Goal: Go to known website: Access a specific website the user already knows

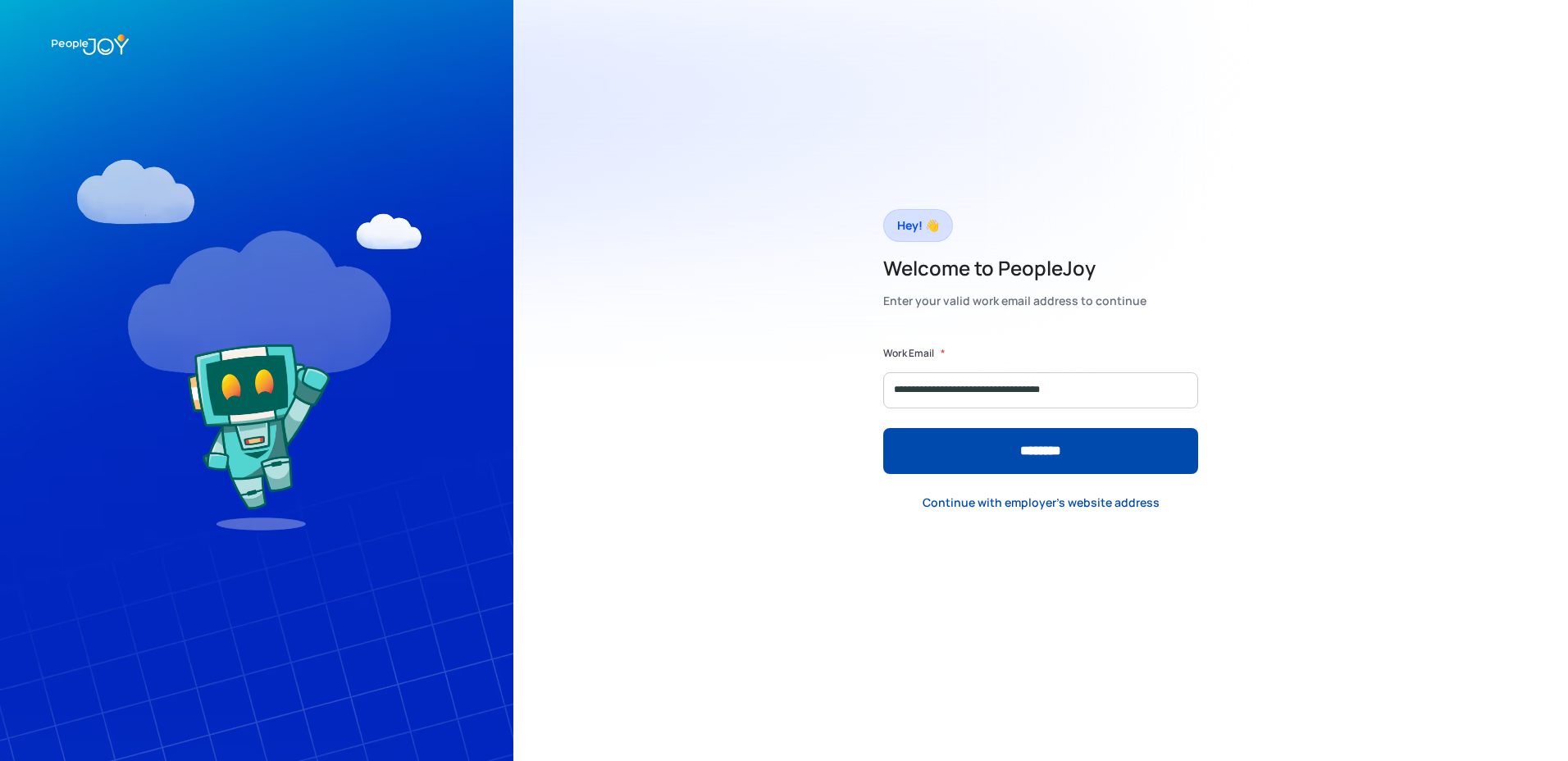
type input "**********"
click at [883, 428] on input "********" at bounding box center [1040, 450] width 314 height 46
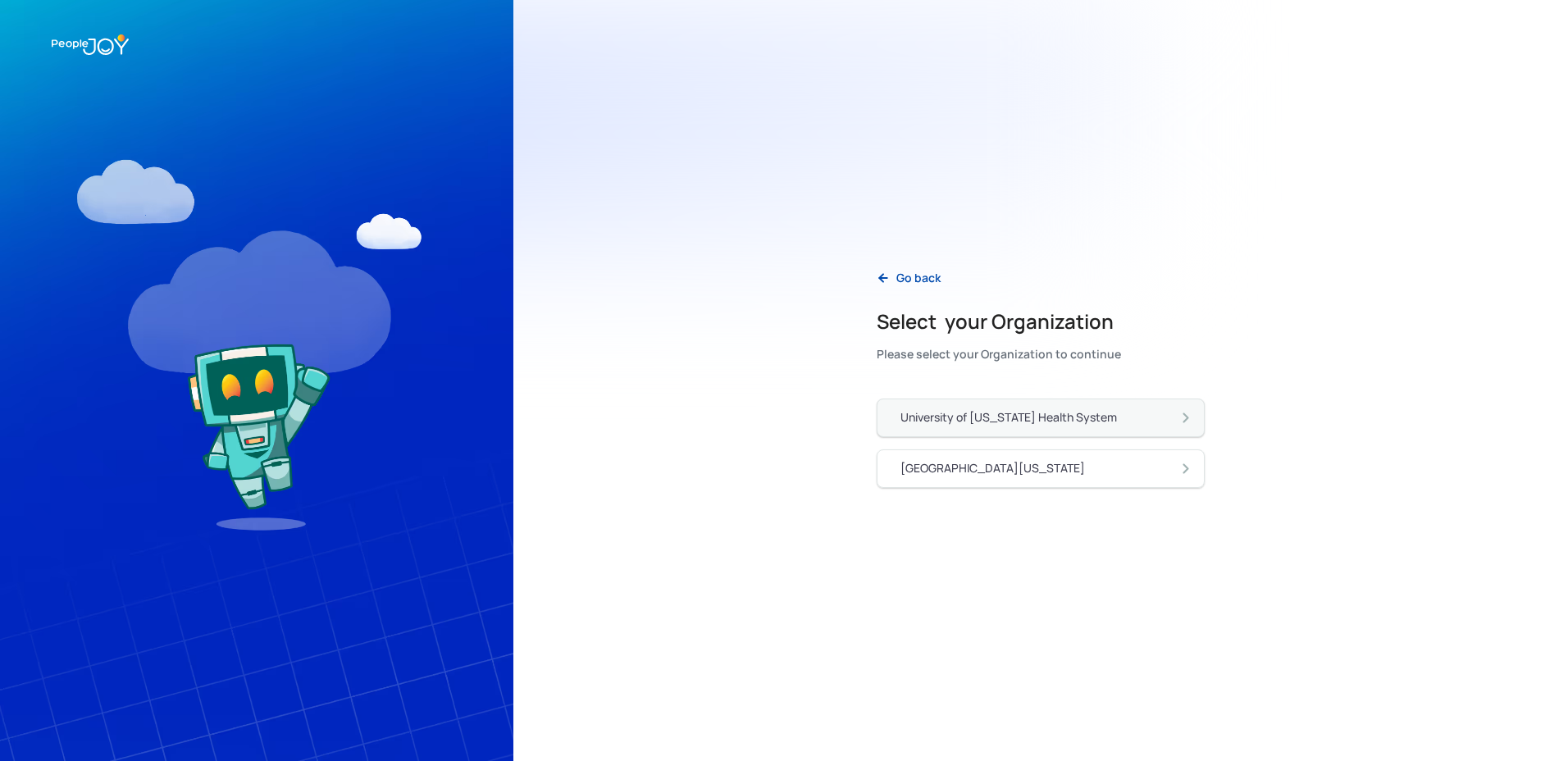
click at [914, 410] on div "University of [US_STATE] Health System" at bounding box center [1009, 417] width 217 height 17
